Goal: Information Seeking & Learning: Learn about a topic

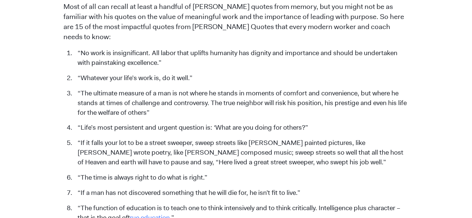
scroll to position [339, 0]
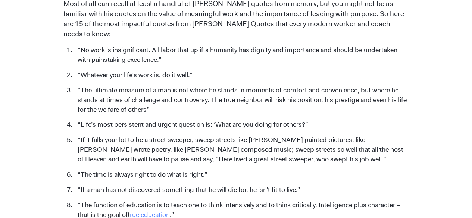
click at [326, 120] on li "“Life’s most persistent and urgent question is: ‘What are you doing for others?”" at bounding box center [241, 125] width 335 height 10
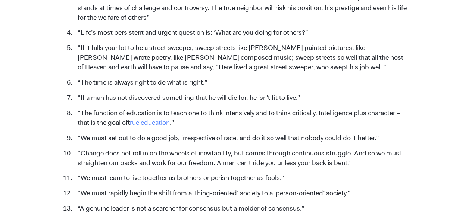
scroll to position [436, 0]
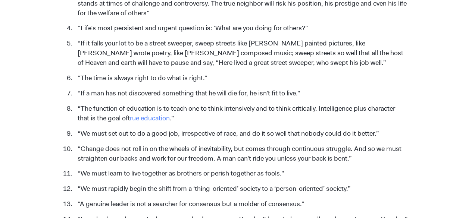
click at [424, 175] on div "[DATE] 15 Inspiring [PERSON_NAME] Quotes on Work, Leadership & Purpose [PERSON_…" at bounding box center [236, 53] width 425 height 865
click at [431, 159] on div "[DATE] 15 Inspiring [PERSON_NAME] Quotes on Work, Leadership & Purpose [PERSON_…" at bounding box center [236, 53] width 425 height 865
click at [438, 144] on div "[DATE] 15 Inspiring [PERSON_NAME] Quotes on Work, Leadership & Purpose [PERSON_…" at bounding box center [236, 53] width 425 height 865
click at [444, 137] on div "[DATE] 15 Inspiring [PERSON_NAME] Quotes on Work, Leadership & Purpose [PERSON_…" at bounding box center [236, 53] width 425 height 865
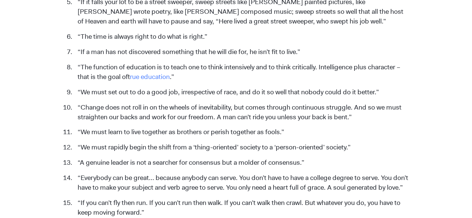
scroll to position [483, 0]
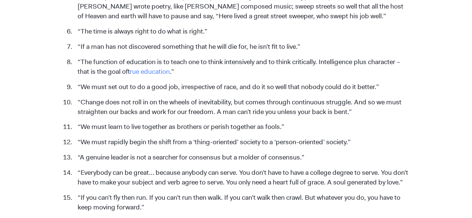
click at [428, 152] on div "[DATE] 15 Inspiring [PERSON_NAME] Quotes on Work, Leadership & Purpose [PERSON_…" at bounding box center [236, 7] width 425 height 865
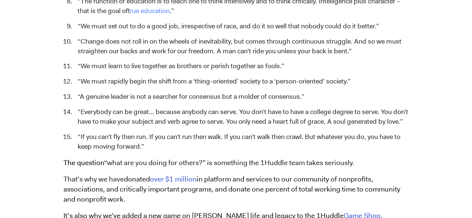
scroll to position [544, 0]
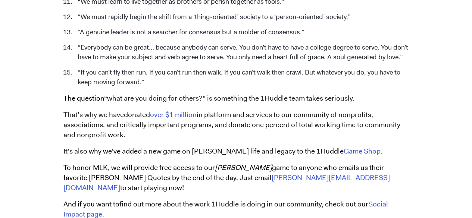
scroll to position [610, 0]
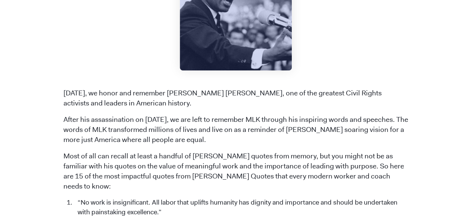
scroll to position [24, 0]
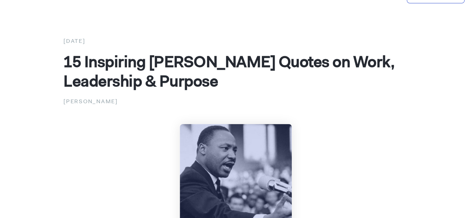
scroll to position [25, 0]
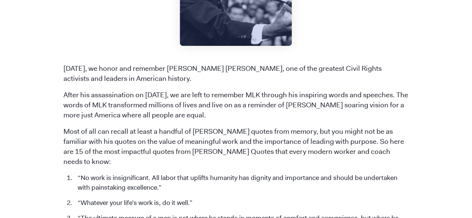
scroll to position [215, 0]
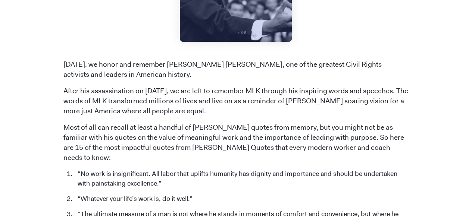
click at [231, 175] on li "“No work is insignificant. All labor that uplifts humanity has dignity and impo…" at bounding box center [241, 178] width 335 height 19
click at [230, 169] on li "“No work is insignificant. All labor that uplifts humanity has dignity and impo…" at bounding box center [241, 178] width 335 height 19
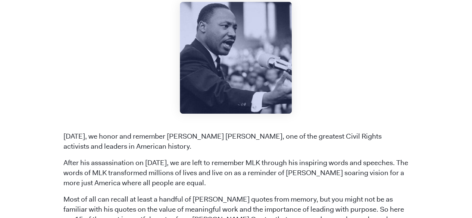
scroll to position [145, 0]
